Goal: Information Seeking & Learning: Learn about a topic

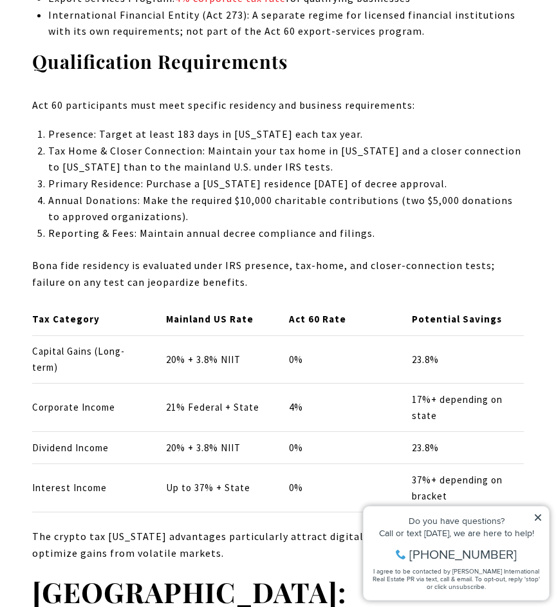
scroll to position [1877, 0]
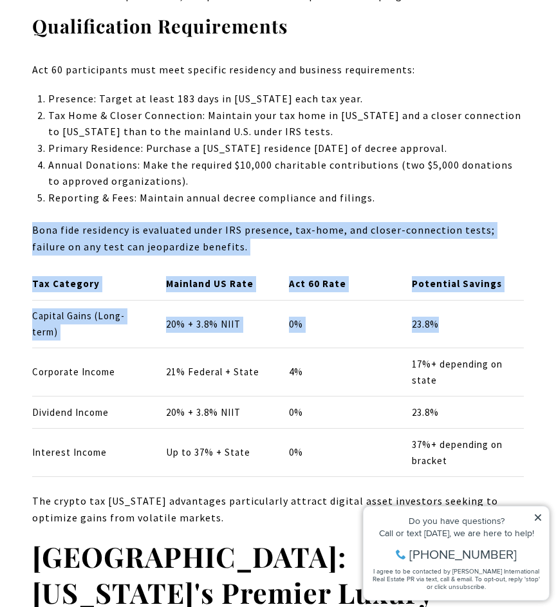
drag, startPoint x: 455, startPoint y: 305, endPoint x: 455, endPoint y: 199, distance: 106.2
click at [394, 268] on th "Act 60 Rate" at bounding box center [339, 284] width 123 height 32
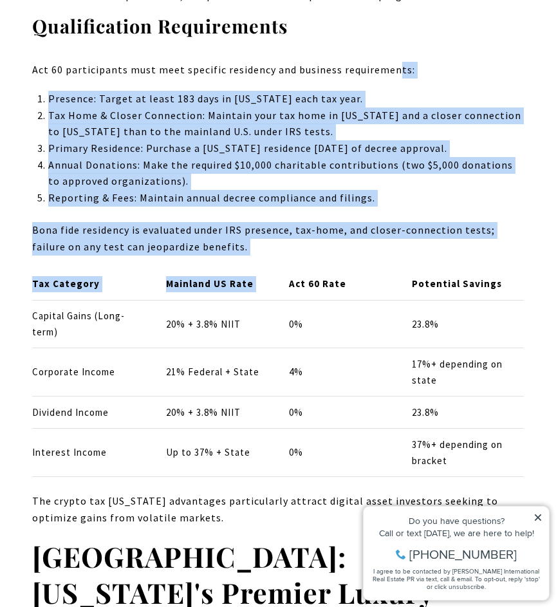
drag, startPoint x: 394, startPoint y: 257, endPoint x: 396, endPoint y: 46, distance: 211.1
click at [396, 62] on p "Act 60 participants must meet specific residency and business requirements:" at bounding box center [278, 70] width 492 height 17
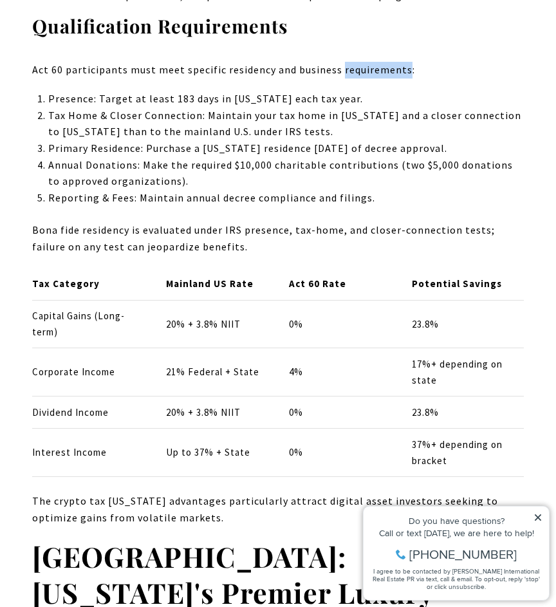
click at [396, 62] on p "Act 60 participants must meet specific residency and business requirements:" at bounding box center [278, 70] width 492 height 17
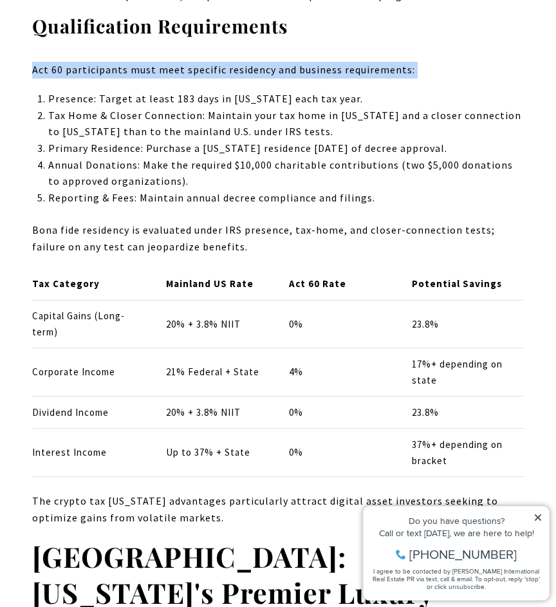
click at [396, 62] on p "Act 60 participants must meet specific residency and business requirements:" at bounding box center [278, 70] width 492 height 17
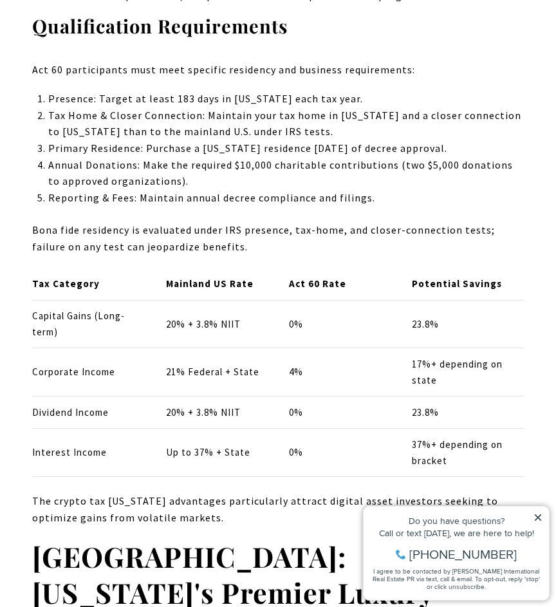
click at [401, 91] on p "Presence: Target at least 183 days in [US_STATE] each tax year." at bounding box center [286, 99] width 476 height 17
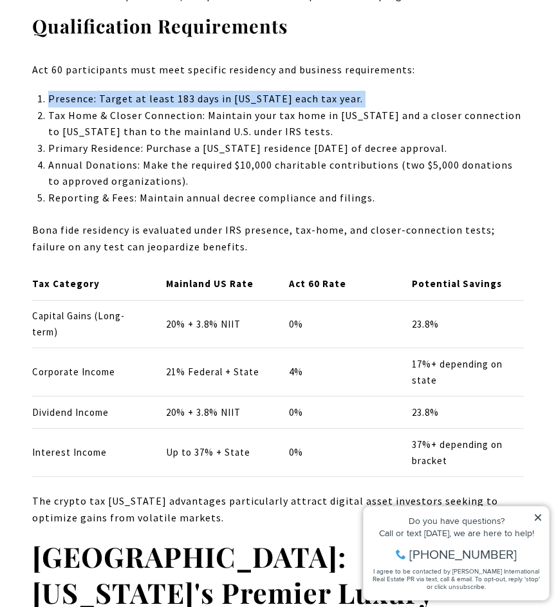
click at [401, 91] on p "Presence: Target at least 183 days in [US_STATE] each tax year." at bounding box center [286, 99] width 476 height 17
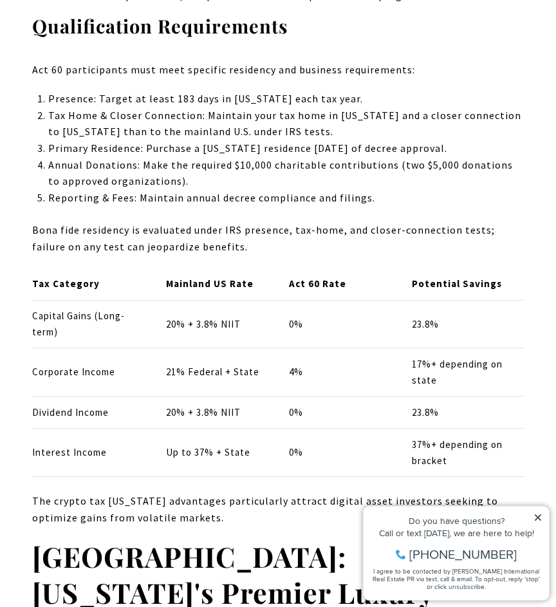
click at [401, 115] on p "Tax Home & Closer Connection: Maintain your tax home in [US_STATE] and a closer…" at bounding box center [286, 123] width 476 height 33
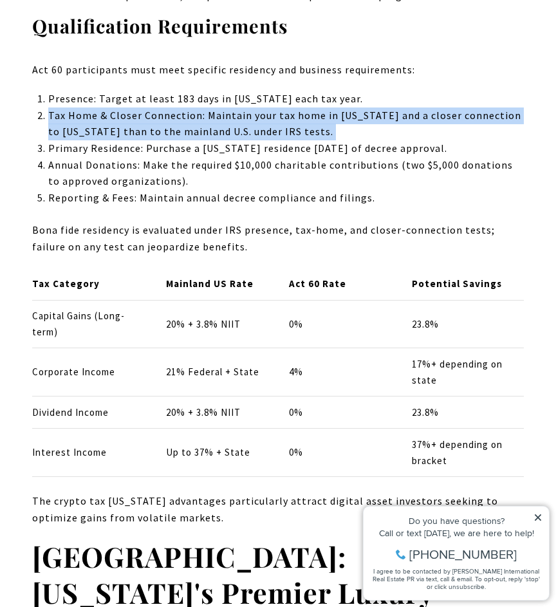
click at [401, 115] on p "Tax Home & Closer Connection: Maintain your tax home in [US_STATE] and a closer…" at bounding box center [286, 123] width 476 height 33
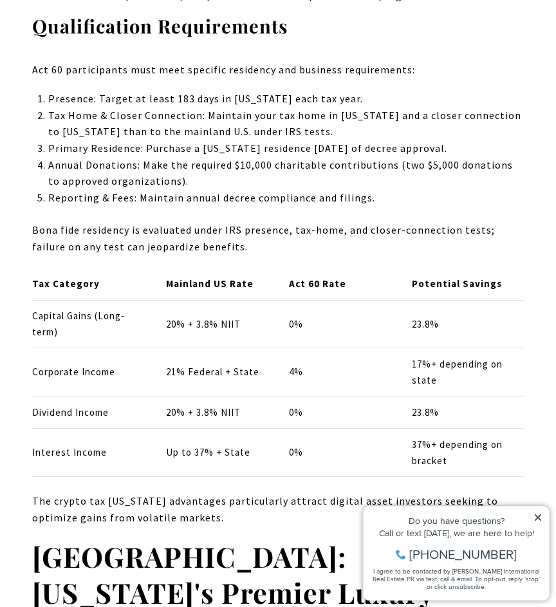
click at [402, 157] on p "Annual Donations: Make the required $10,000 charitable contributions (two $5,00…" at bounding box center [286, 173] width 476 height 33
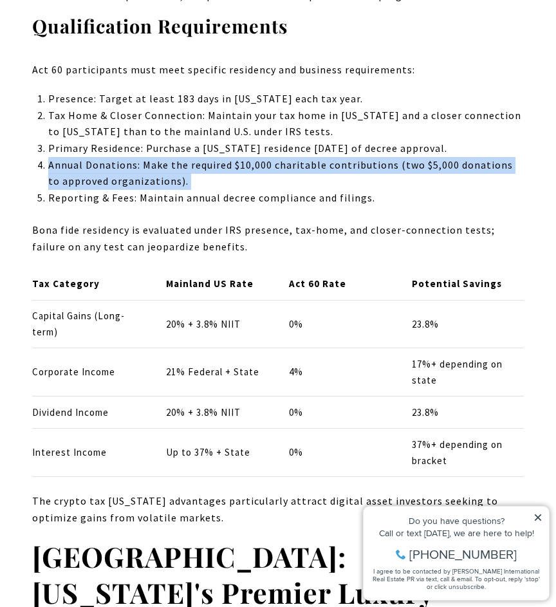
click at [402, 157] on p "Annual Donations: Make the required $10,000 charitable contributions (two $5,00…" at bounding box center [286, 173] width 476 height 33
click at [406, 162] on p "Annual Donations: Make the required $10,000 charitable contributions (two $5,00…" at bounding box center [286, 173] width 476 height 33
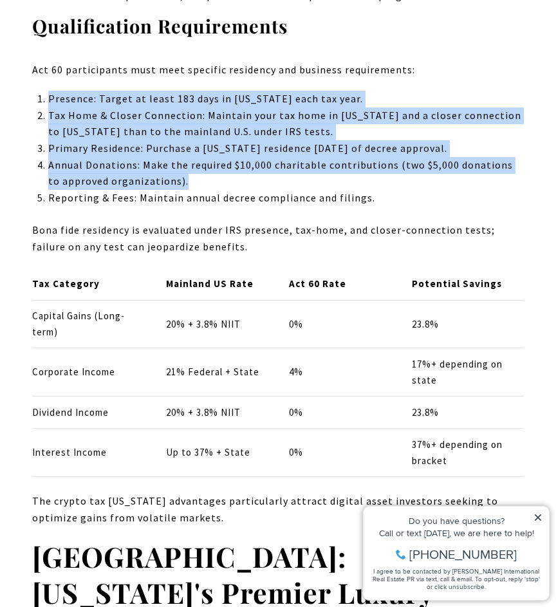
drag, startPoint x: 406, startPoint y: 162, endPoint x: 417, endPoint y: 57, distance: 106.1
click at [417, 62] on p "Act 60 participants must meet specific residency and business requirements:" at bounding box center [278, 70] width 492 height 17
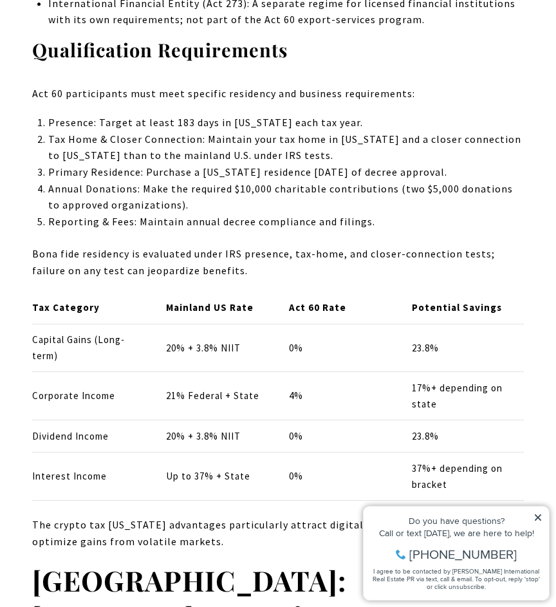
scroll to position [1852, 0]
